Goal: Information Seeking & Learning: Learn about a topic

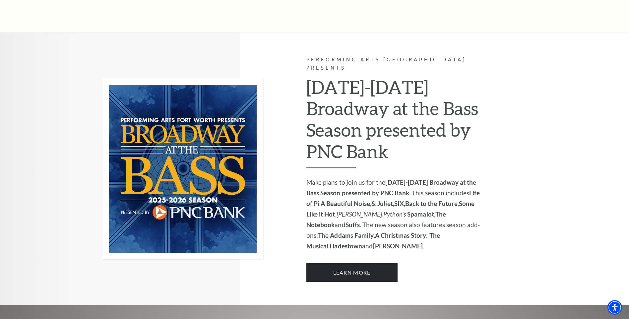
scroll to position [431, 0]
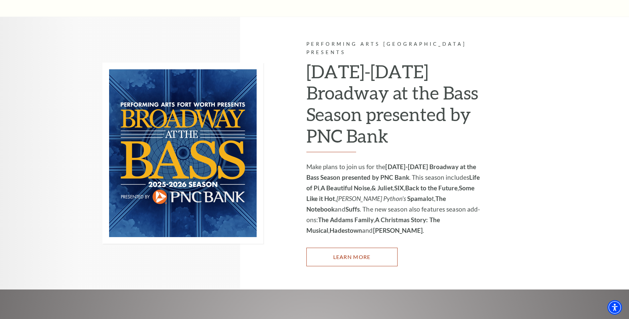
click at [343, 248] on link "Learn More" at bounding box center [352, 257] width 91 height 19
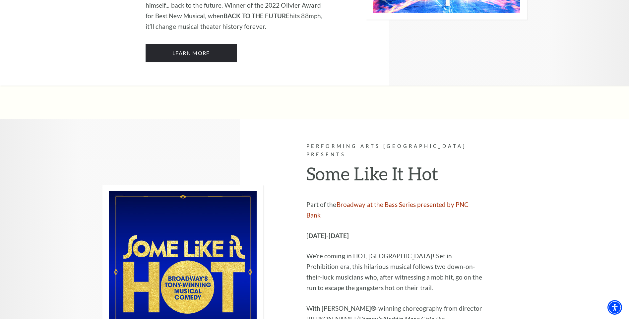
scroll to position [3019, 0]
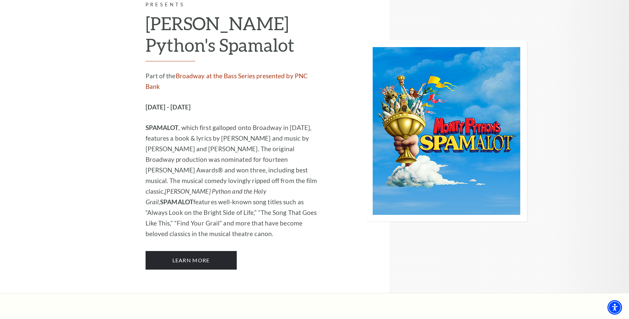
scroll to position [3583, 0]
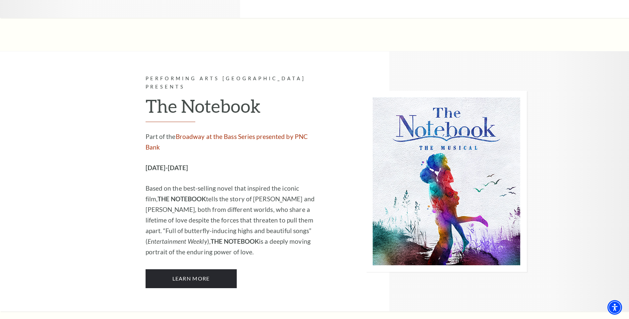
scroll to position [3583, 0]
